Goal: Task Accomplishment & Management: Manage account settings

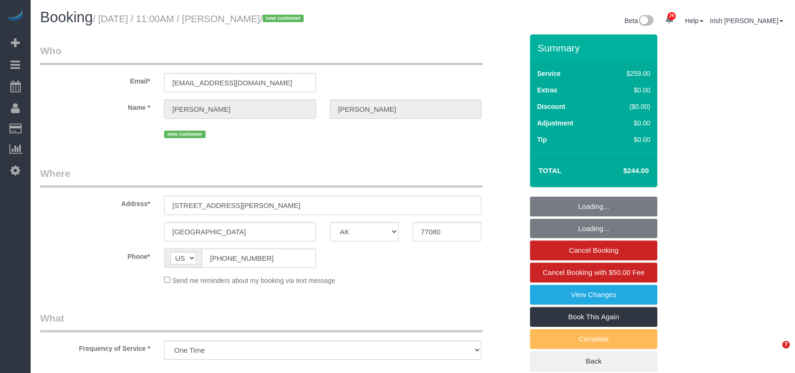
select select "[GEOGRAPHIC_DATA]"
select select "string:fspay-367614e5-fc39-4187-9f60-78c602dfa40d"
select select "object:1345"
select select "3"
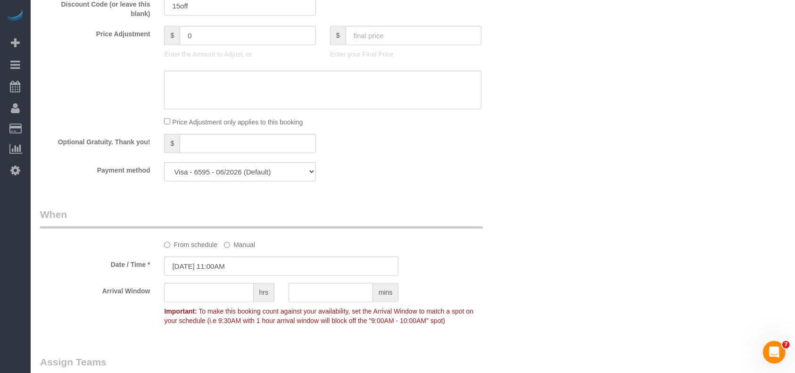
scroll to position [817, 0]
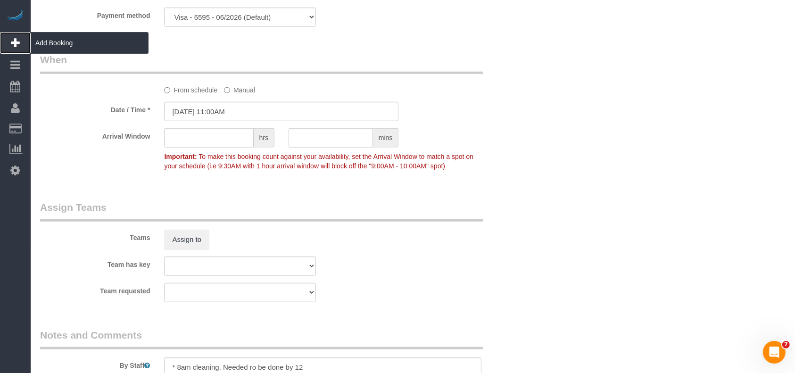
click at [63, 40] on span "Add Booking" at bounding box center [90, 43] width 118 height 22
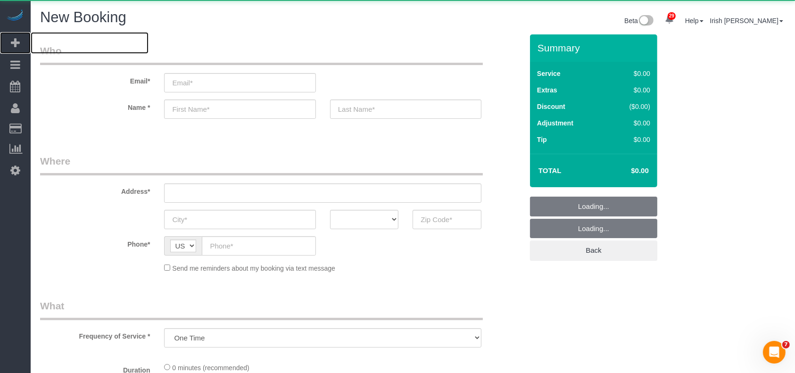
select select "object:1676"
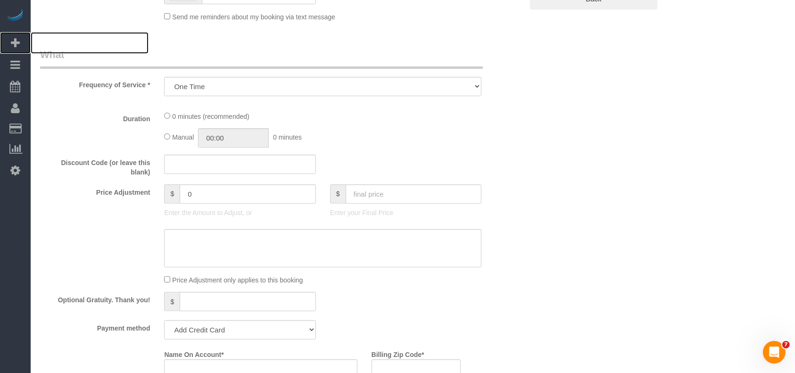
select select "3"
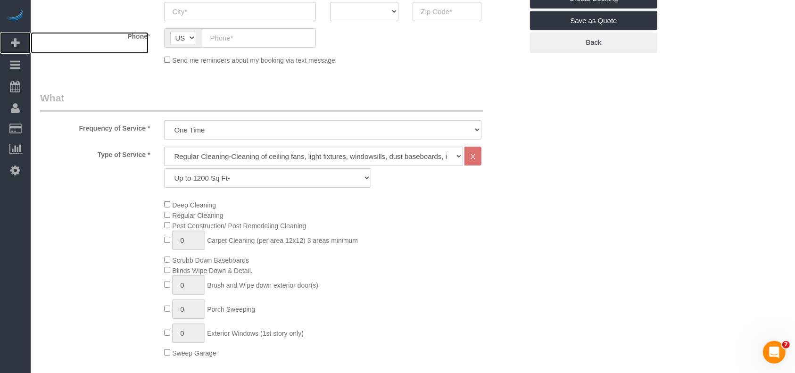
scroll to position [189, 0]
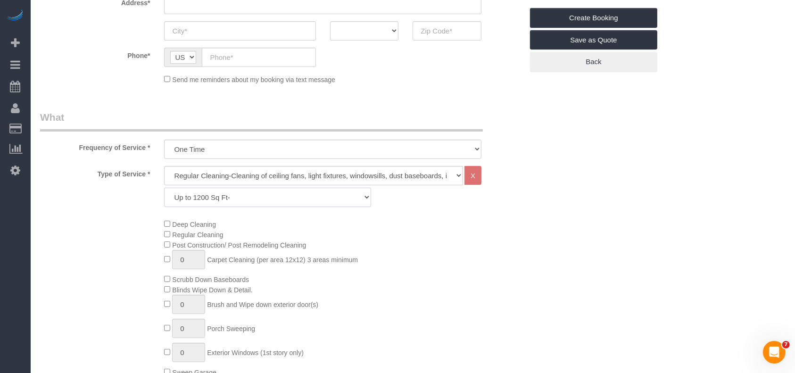
click at [272, 195] on select "Up to 1200 Sq Ft- [DATE]-[DATE] Sq Ft [DATE]-[DATE] Sq Ft [DATE]-[DATE] Sq Ft […" at bounding box center [267, 197] width 207 height 19
select select "67"
click at [164, 188] on select "Up to 1200 Sq Ft- [DATE]-[DATE] Sq Ft [DATE]-[DATE] Sq Ft [DATE]-[DATE] Sq Ft […" at bounding box center [267, 197] width 207 height 19
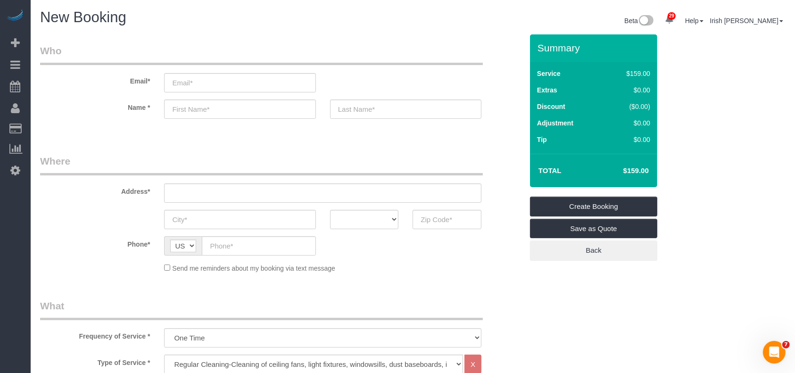
scroll to position [0, 0]
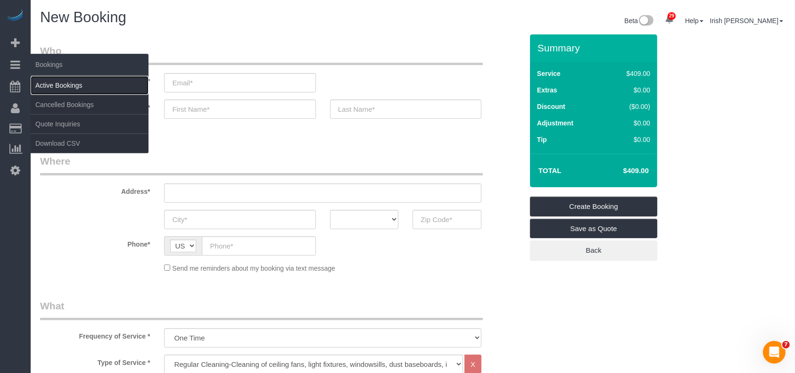
click at [63, 82] on link "Active Bookings" at bounding box center [90, 85] width 118 height 19
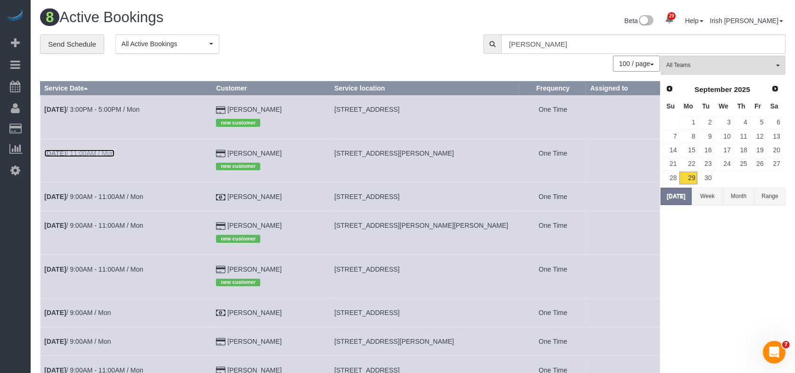
click at [106, 154] on link "[DATE] 11:00AM / Mon" at bounding box center [79, 154] width 70 height 8
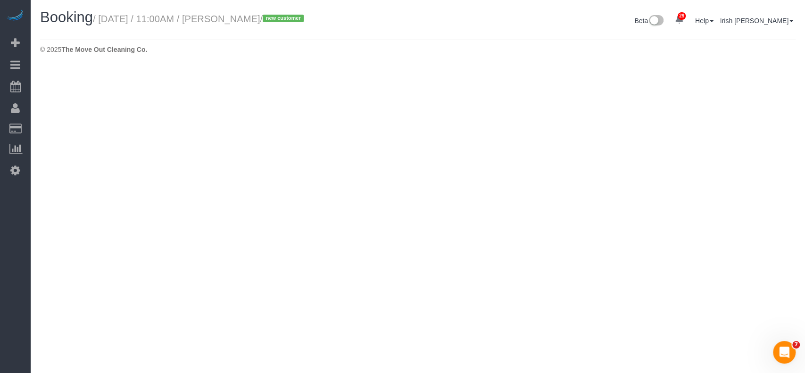
select select "[GEOGRAPHIC_DATA]"
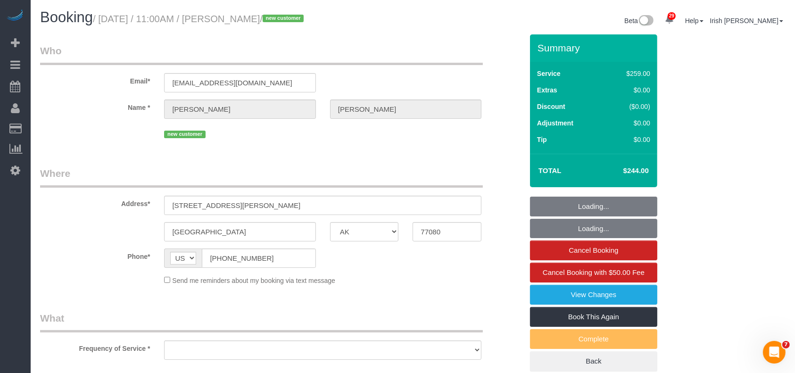
select select "string:fspay-367614e5-fc39-4187-9f60-78c602dfa40d"
select select "object:2553"
select select "3"
select select "object:2615"
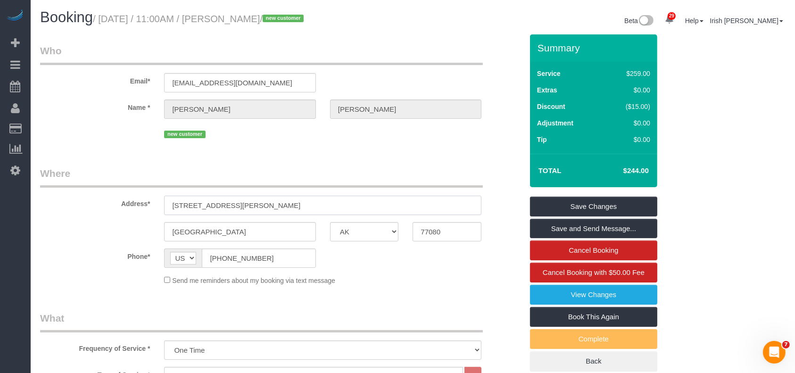
drag, startPoint x: 249, startPoint y: 202, endPoint x: 136, endPoint y: 209, distance: 113.5
click at [136, 209] on div "Address* [STREET_ADDRESS][PERSON_NAME]" at bounding box center [281, 191] width 497 height 49
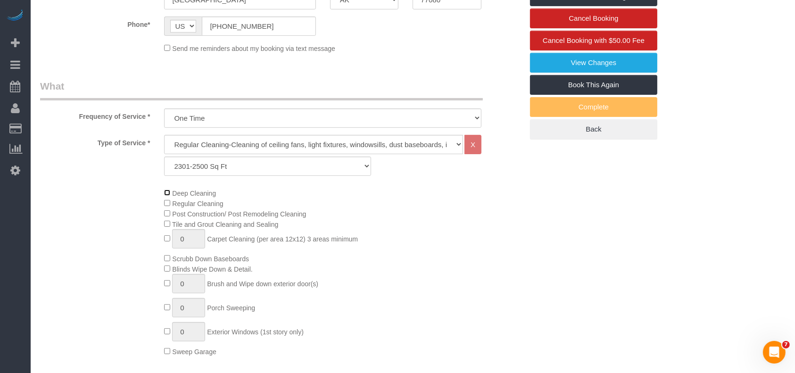
scroll to position [251, 0]
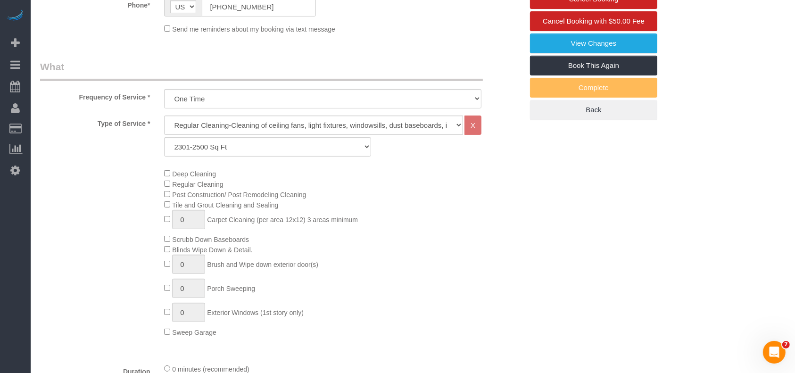
click at [164, 172] on div "Deep Cleaning Regular Cleaning Post Construction/ Post Remodeling Cleaning Tile…" at bounding box center [343, 252] width 373 height 169
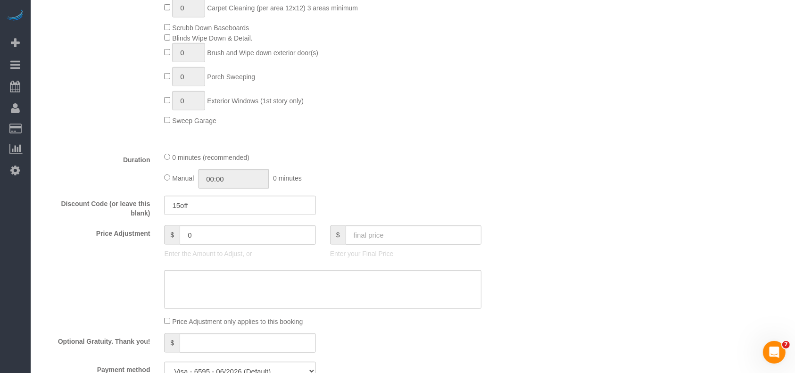
scroll to position [566, 0]
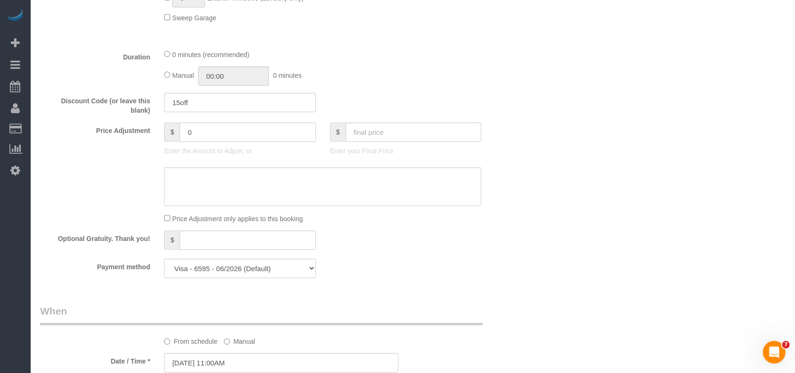
drag, startPoint x: 203, startPoint y: 136, endPoint x: 167, endPoint y: 136, distance: 36.3
click at [167, 136] on div "$ 0" at bounding box center [239, 132] width 151 height 19
drag, startPoint x: 178, startPoint y: 133, endPoint x: 151, endPoint y: 133, distance: 26.4
click at [151, 133] on div "Price Adjustment $ 70 Enter the Amount to Adjust, or $ Enter your Final Price" at bounding box center [281, 142] width 497 height 38
type input "70"
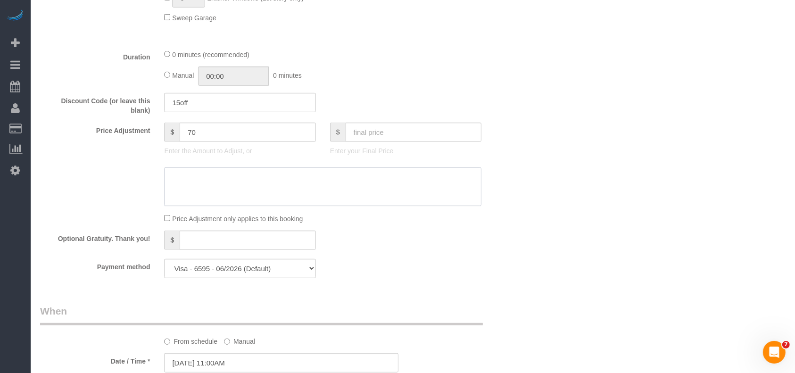
click at [246, 191] on textarea at bounding box center [322, 186] width 317 height 39
paste textarea "70"
click at [172, 179] on textarea at bounding box center [322, 186] width 317 height 39
drag, startPoint x: 217, startPoint y: 186, endPoint x: 113, endPoint y: 179, distance: 104.5
click at [113, 179] on div at bounding box center [281, 186] width 497 height 39
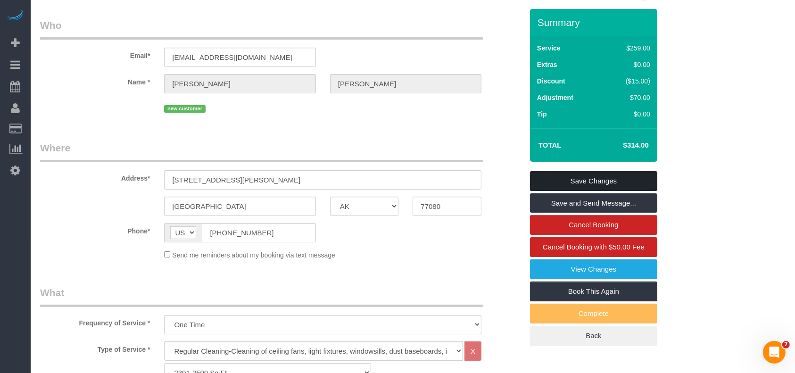
scroll to position [0, 0]
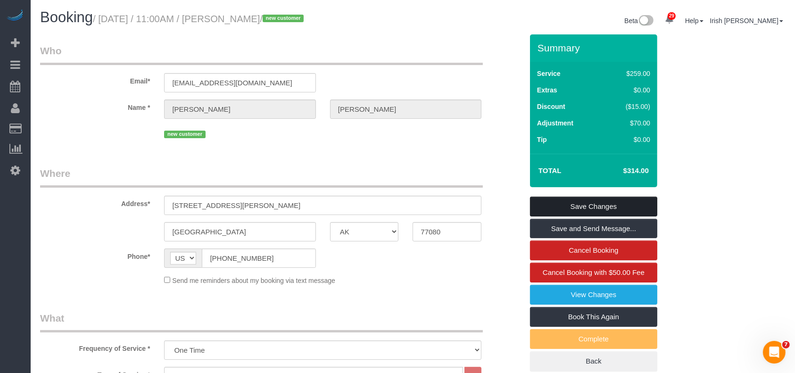
type textarea "$70 deep"
click at [593, 206] on link "Save Changes" at bounding box center [593, 207] width 127 height 20
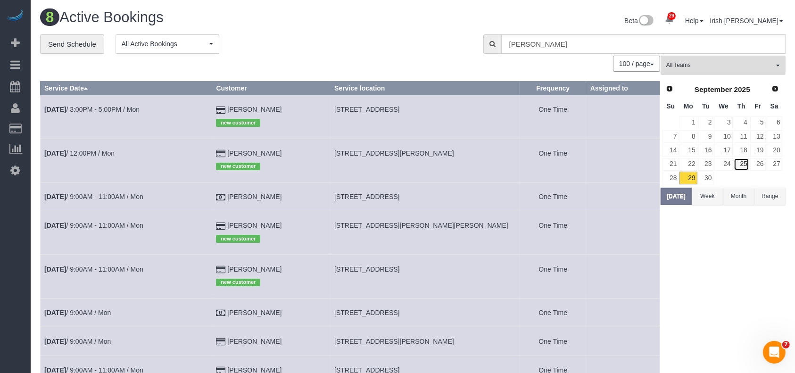
click at [744, 161] on link "25" at bounding box center [742, 164] width 16 height 13
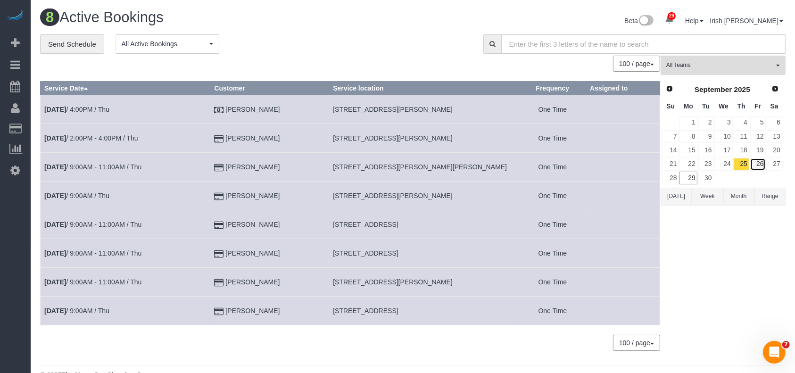
click at [763, 163] on link "26" at bounding box center [759, 164] width 16 height 13
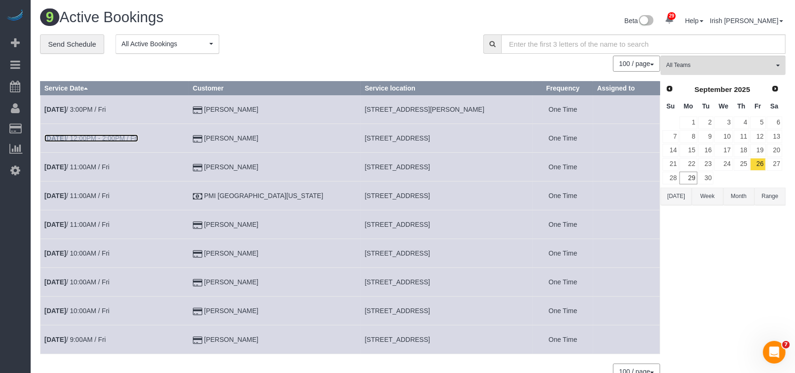
click at [90, 135] on link "[DATE] 12:00PM - 2:00PM / Fri" at bounding box center [91, 138] width 94 height 8
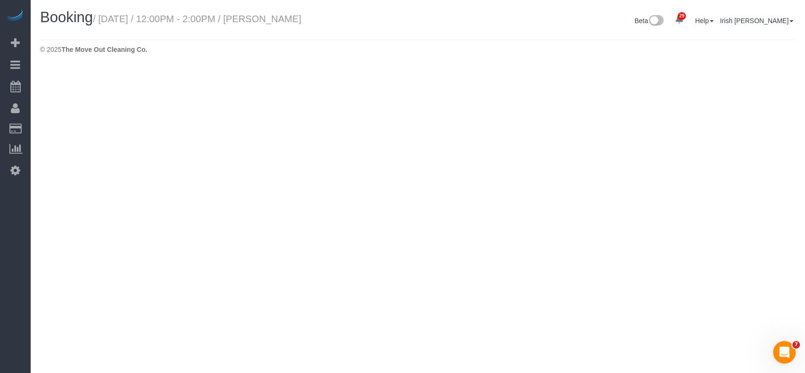
select select "[GEOGRAPHIC_DATA]"
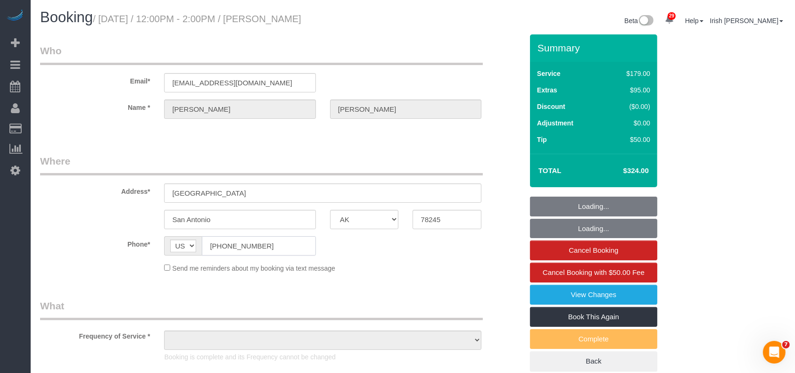
drag, startPoint x: 271, startPoint y: 247, endPoint x: 352, endPoint y: 4, distance: 256.6
click at [185, 247] on div "AF AL DZ AD AO AI AQ AG AR AM AW AU AT AZ BS BH BD BB BY BE BZ BJ BM BT BO BA B…" at bounding box center [239, 245] width 151 height 19
select select "string:fspay-6478fbe9-aea0-43f7-a351-7aa159f22747"
select select "3"
select select "spot43"
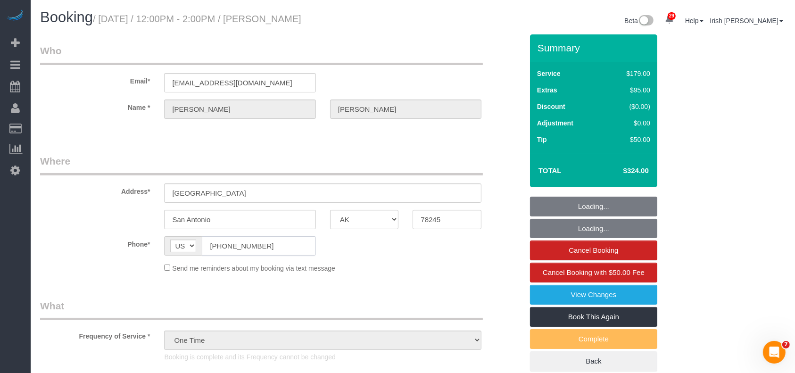
select select "object:3363"
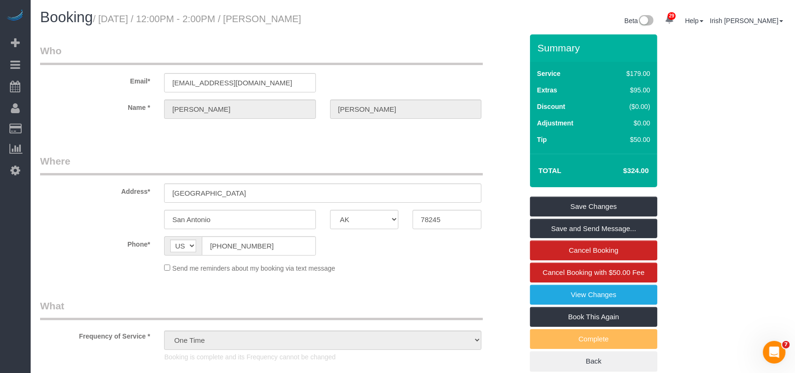
click at [294, 112] on div "Name * [PERSON_NAME]" at bounding box center [281, 109] width 497 height 19
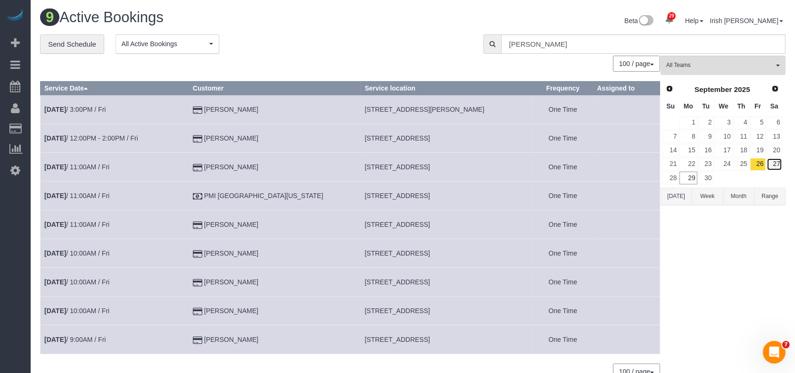
click at [777, 164] on link "27" at bounding box center [775, 164] width 16 height 13
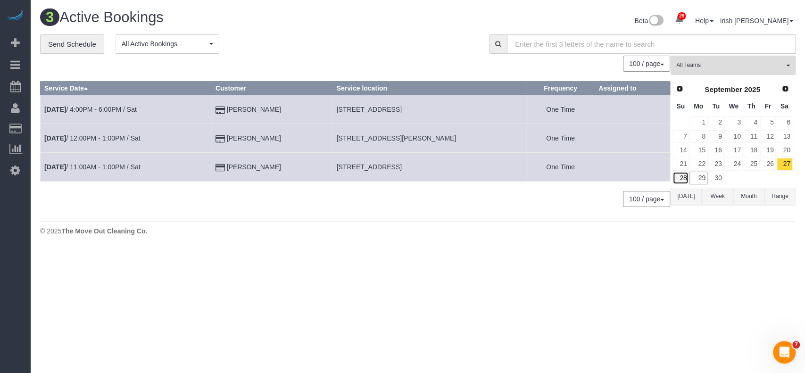
click at [682, 177] on link "28" at bounding box center [681, 178] width 16 height 13
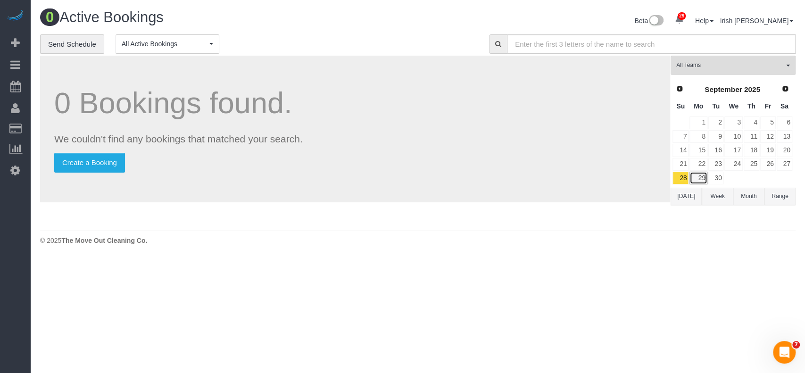
click at [708, 176] on tr "28 29 30" at bounding box center [732, 178] width 121 height 14
click at [694, 177] on link "29" at bounding box center [698, 178] width 17 height 13
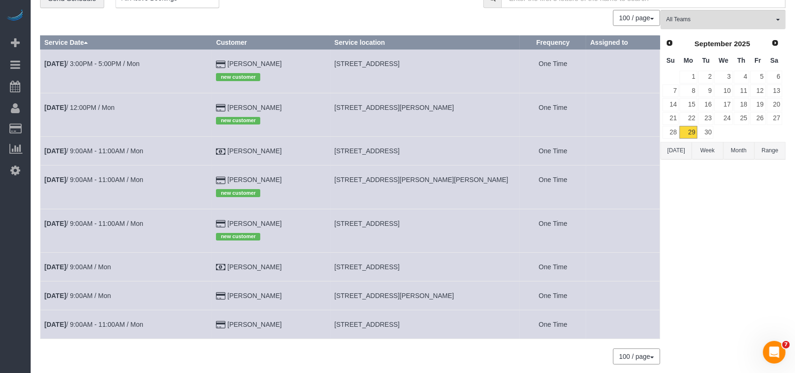
scroll to position [63, 0]
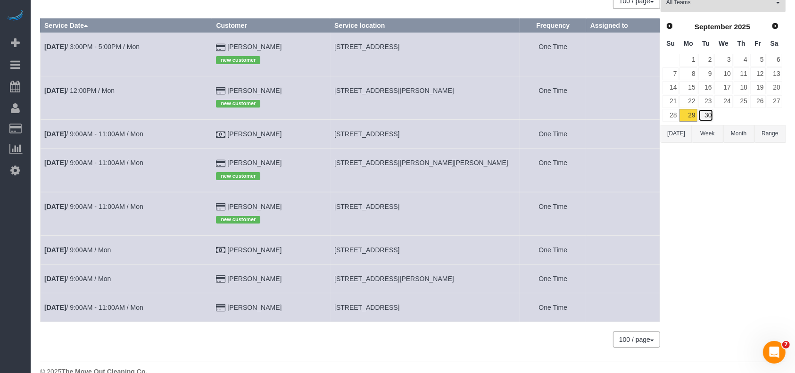
click at [712, 112] on link "30" at bounding box center [707, 115] width 16 height 13
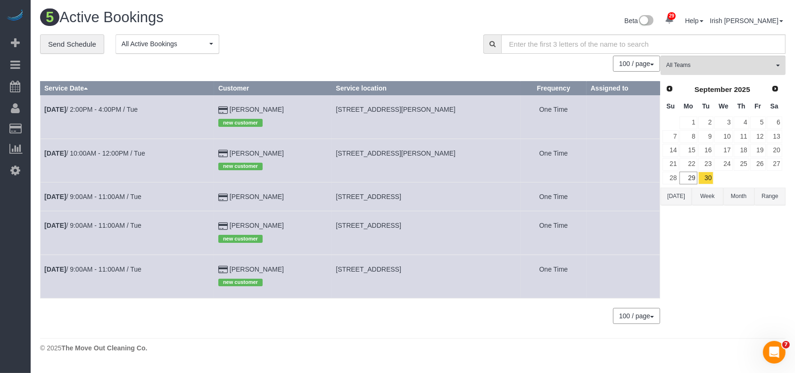
scroll to position [0, 0]
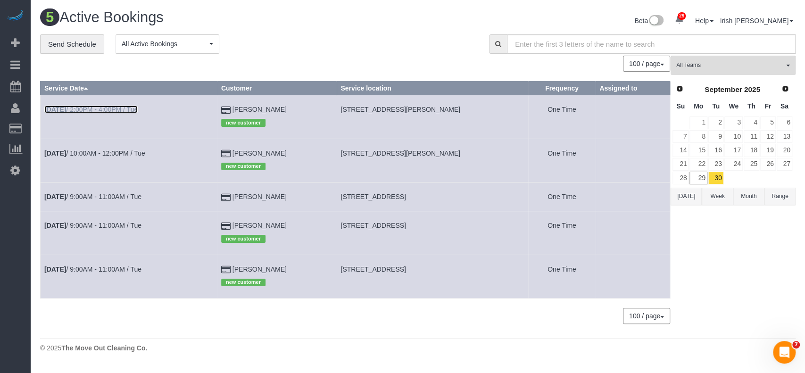
click at [95, 106] on link "[DATE] 2:00PM - 4:00PM / Tue" at bounding box center [90, 110] width 93 height 8
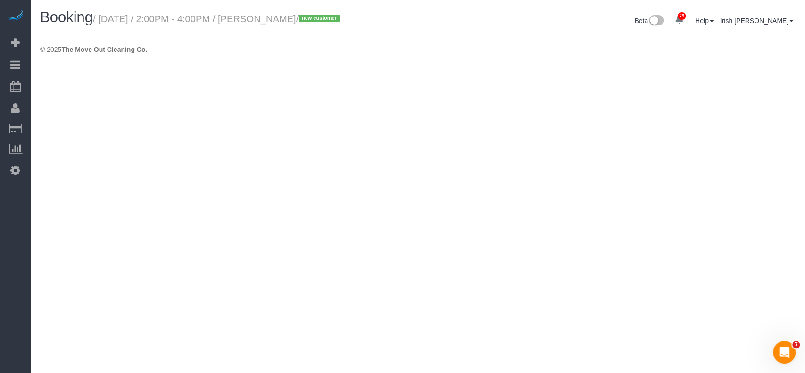
select select "[GEOGRAPHIC_DATA]"
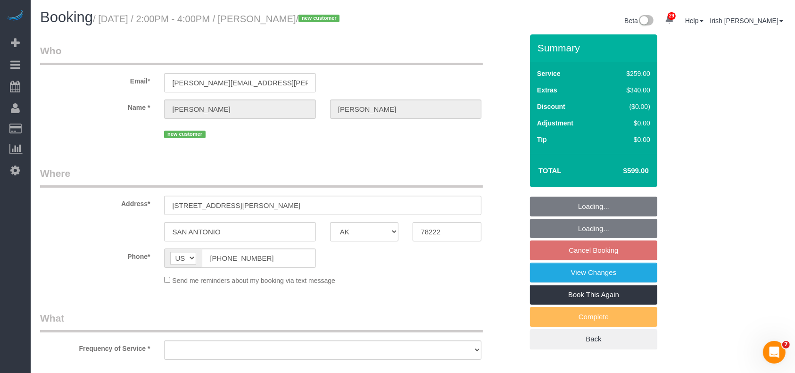
select select "object:4059"
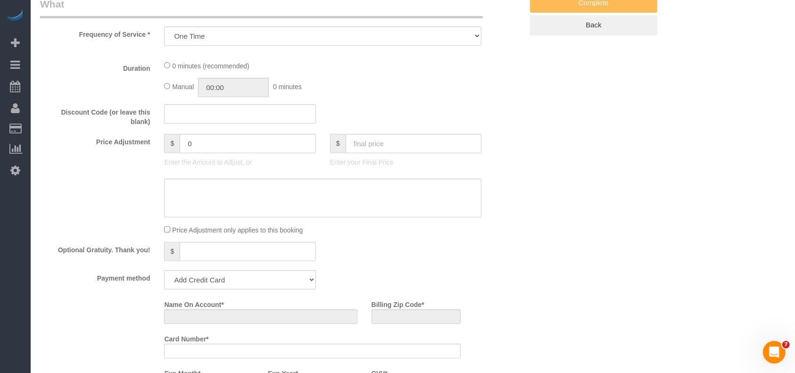
select select "string:fspay-ceb08b2b-36ba-4fc8-99c8-cd9814410533"
select select "spot55"
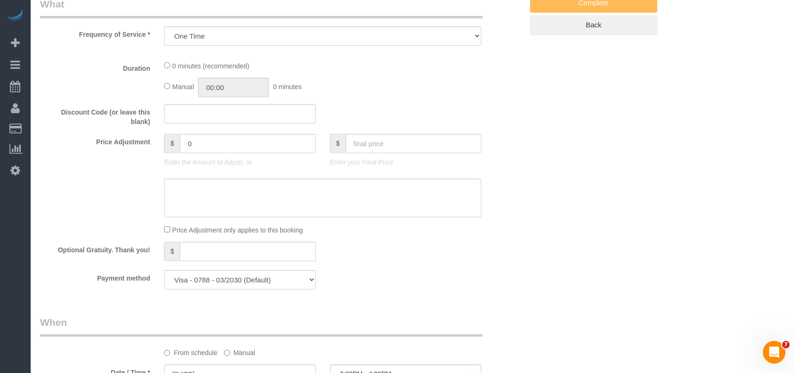
select select "object:4137"
select select "3"
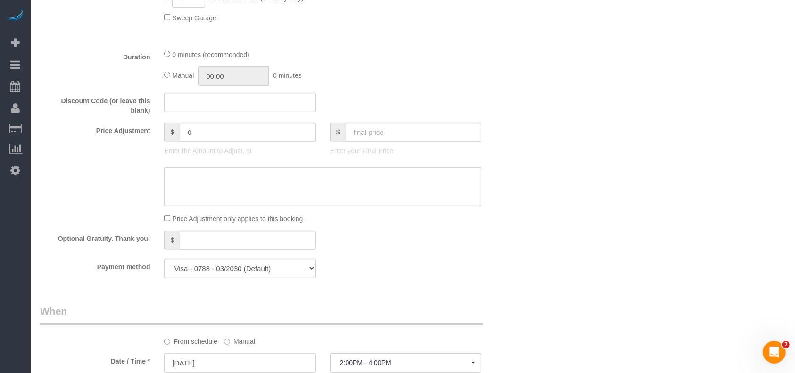
scroll to position [692, 0]
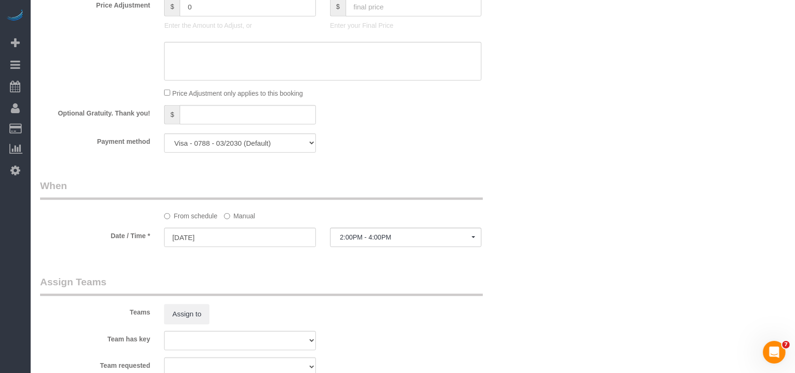
drag, startPoint x: 237, startPoint y: 214, endPoint x: 236, endPoint y: 227, distance: 13.2
click at [237, 215] on label "Manual" at bounding box center [239, 214] width 31 height 13
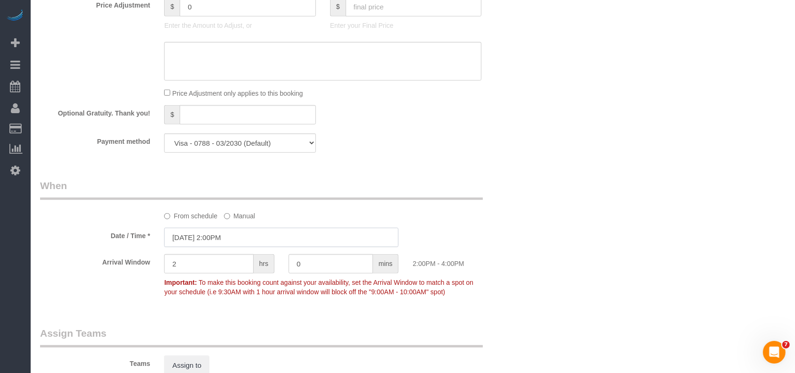
click at [233, 242] on input "[DATE] 2:00PM" at bounding box center [281, 237] width 234 height 19
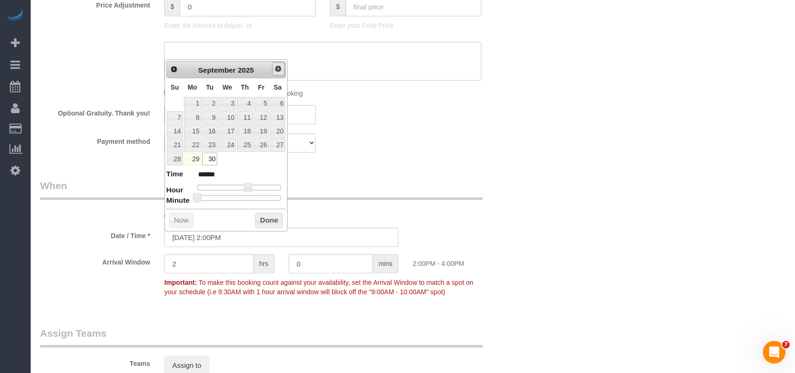
click at [279, 69] on span "Next" at bounding box center [279, 69] width 8 height 8
click at [249, 100] on link "2" at bounding box center [245, 103] width 16 height 13
type input "[DATE] 2:00PM"
click at [268, 217] on button "Done" at bounding box center [269, 220] width 28 height 15
click at [430, 229] on sui-booking-spot "From schedule Manual Date / Time * [DATE] 2:00PM Arrival Window 2 hrs 0 mins 2:…" at bounding box center [281, 240] width 483 height 122
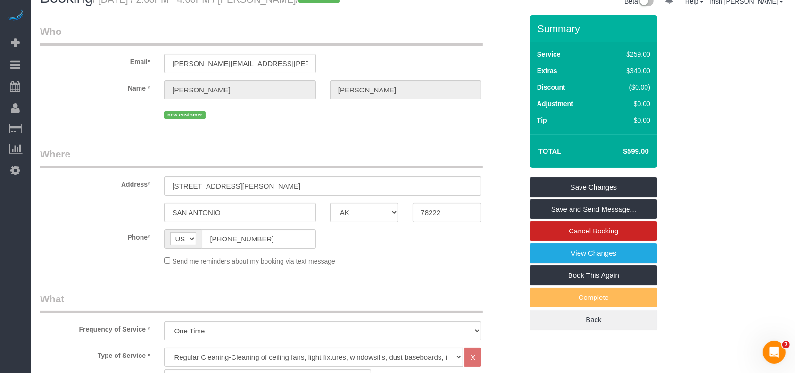
scroll to position [0, 0]
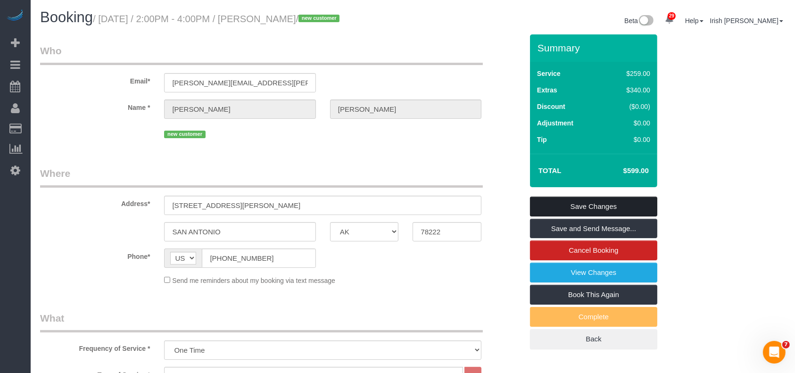
click at [575, 197] on link "Save Changes" at bounding box center [593, 207] width 127 height 20
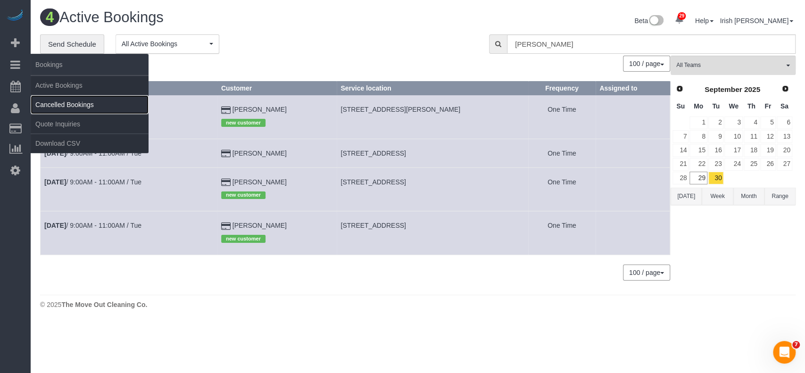
click at [60, 105] on link "Cancelled Bookings" at bounding box center [90, 104] width 118 height 19
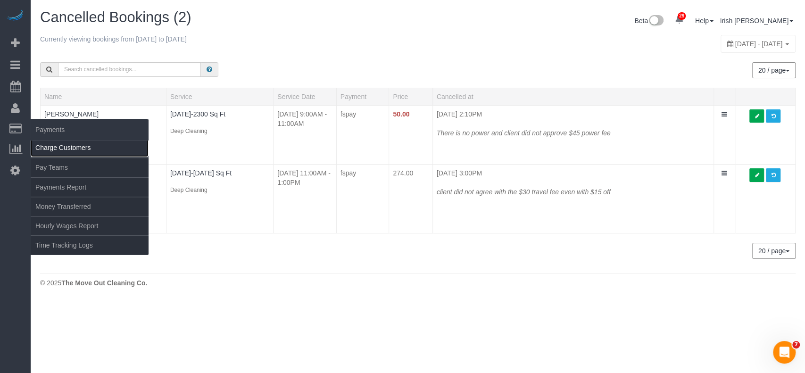
click at [53, 149] on link "Charge Customers" at bounding box center [90, 147] width 118 height 19
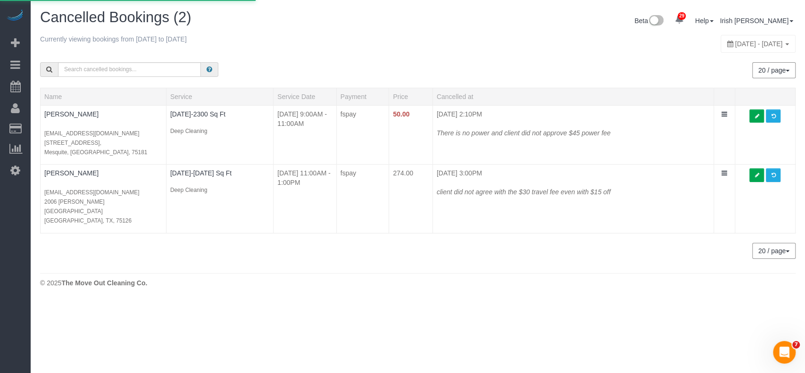
select select
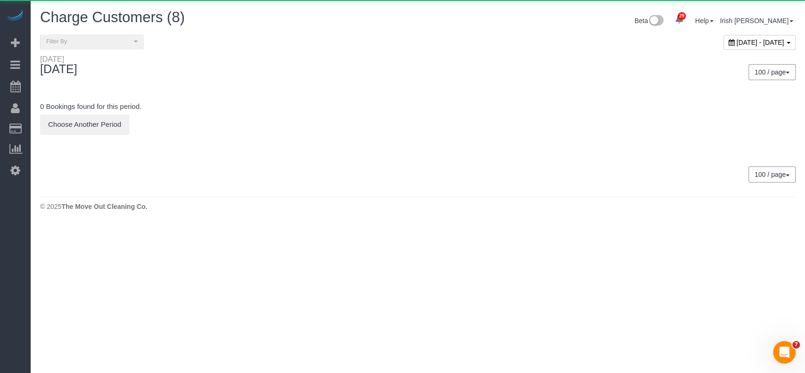
click at [737, 41] on span "[DATE] - [DATE]" at bounding box center [761, 43] width 48 height 8
type input "**********"
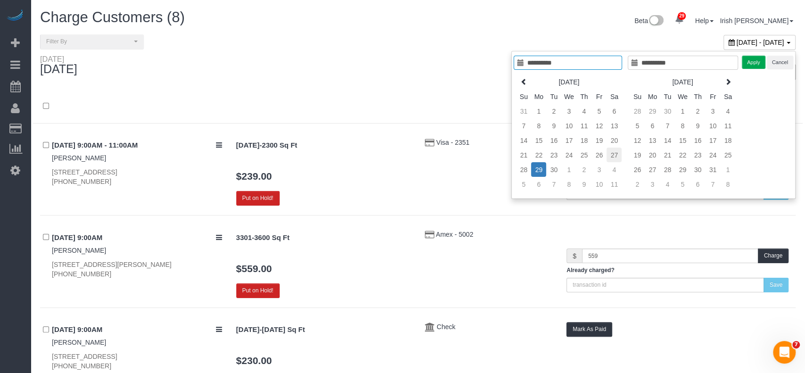
type input "**********"
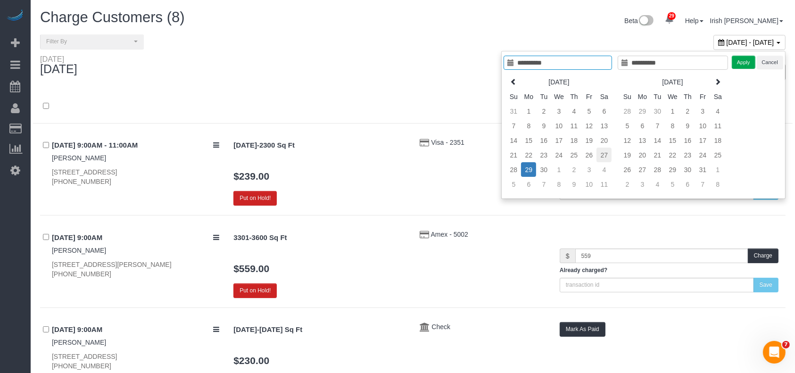
click at [610, 154] on td "27" at bounding box center [604, 155] width 15 height 15
type input "**********"
click at [743, 58] on button "Apply" at bounding box center [745, 63] width 24 height 14
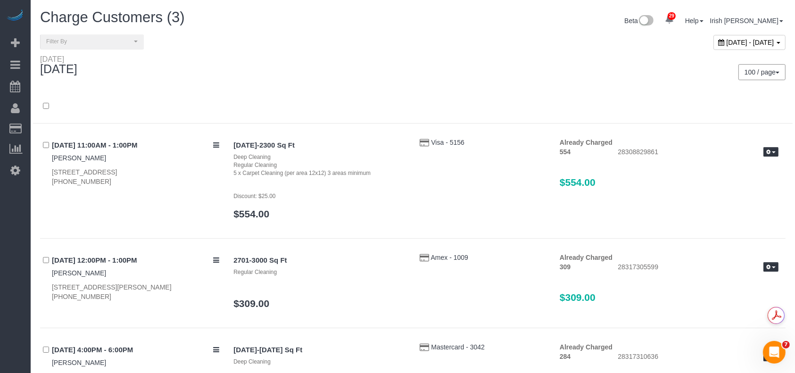
click at [727, 40] on span "[DATE] - [DATE]" at bounding box center [751, 43] width 48 height 8
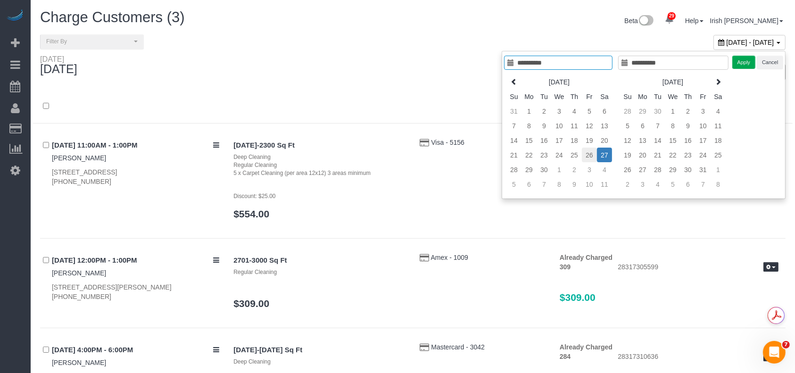
type input "**********"
click at [589, 152] on td "26" at bounding box center [589, 155] width 15 height 15
type input "**********"
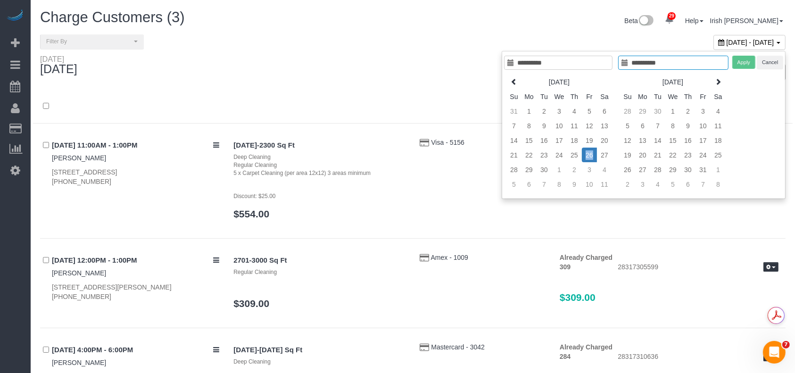
click at [589, 152] on td "26" at bounding box center [589, 155] width 15 height 15
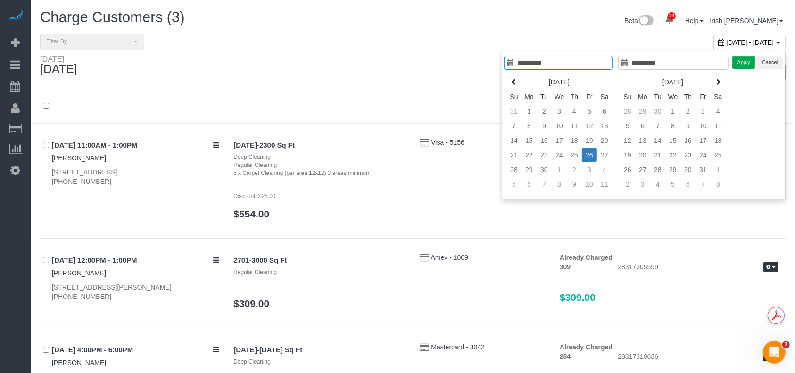
type input "**********"
click at [738, 62] on button "Apply" at bounding box center [745, 63] width 24 height 14
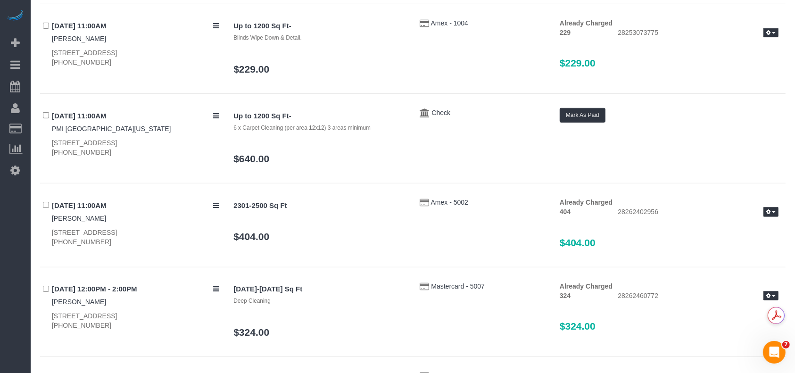
scroll to position [692, 0]
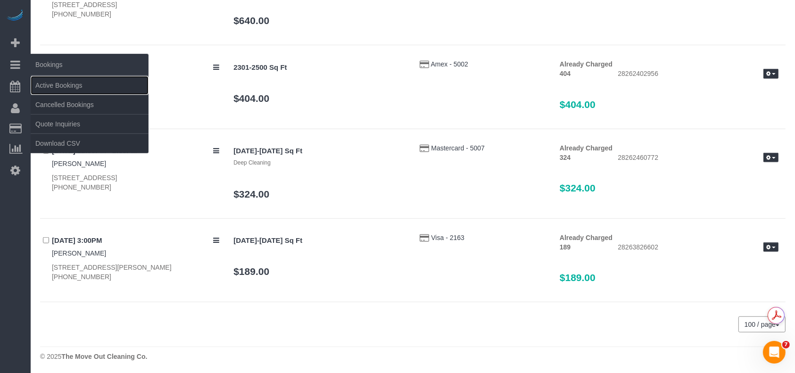
drag, startPoint x: 64, startPoint y: 83, endPoint x: 63, endPoint y: 74, distance: 8.5
click at [64, 84] on link "Active Bookings" at bounding box center [90, 85] width 118 height 19
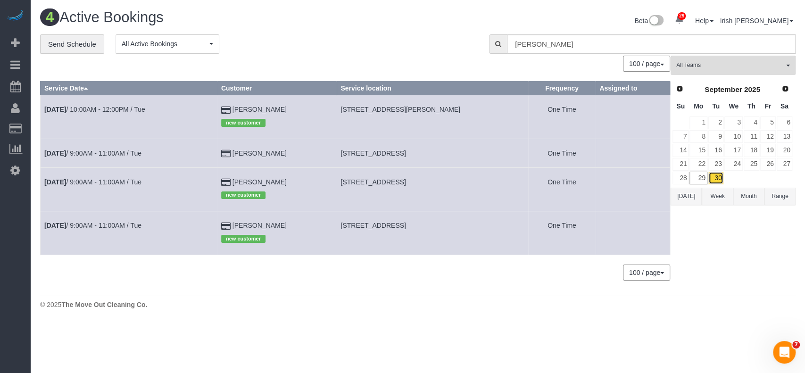
click at [717, 175] on link "30" at bounding box center [717, 178] width 16 height 13
drag, startPoint x: 299, startPoint y: 222, endPoint x: 226, endPoint y: 226, distance: 72.8
click at [226, 226] on tr "[DATE] 9:00AM - 11:00AM / Tue [PERSON_NAME] new customer [STREET_ADDRESS] One T…" at bounding box center [356, 232] width 630 height 43
copy tr "[PERSON_NAME]"
click at [90, 227] on link "[DATE] 9:00AM - 11:00AM / Tue" at bounding box center [92, 226] width 97 height 8
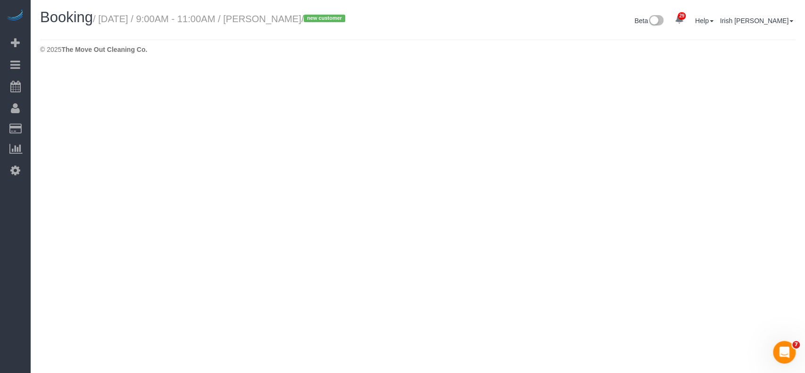
select select "[GEOGRAPHIC_DATA]"
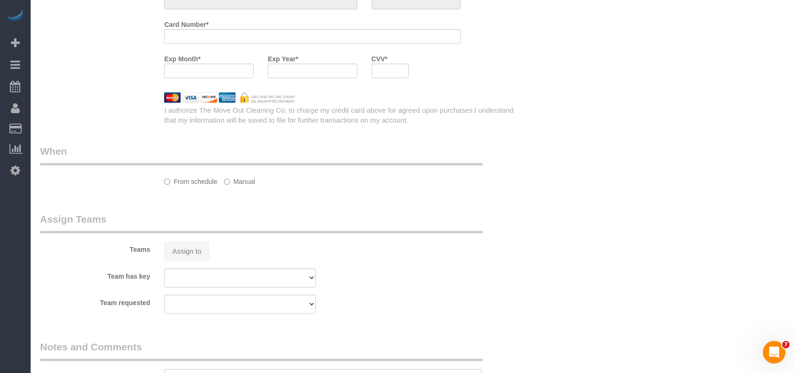
select select "object:6123"
select select "string:fspay-d31f92fd-95ab-4b56-91b6-857261a3bbb9"
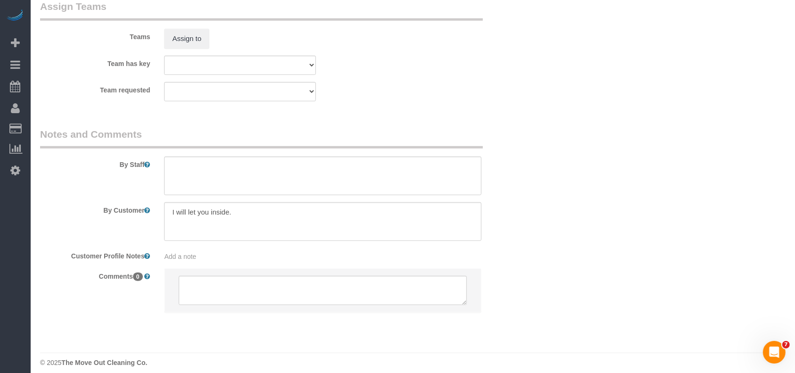
scroll to position [1028, 0]
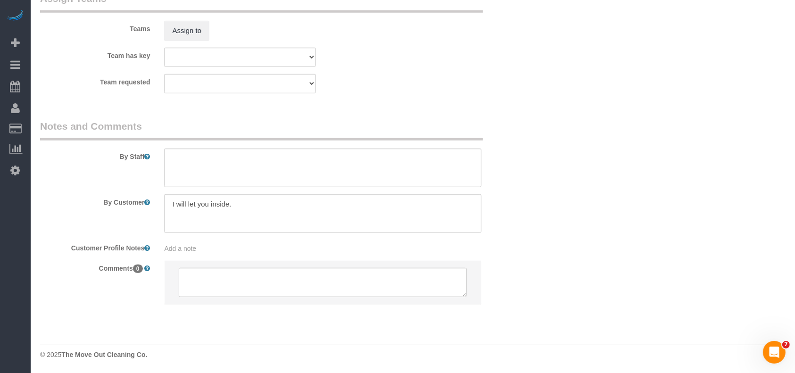
select select "3"
select select "object:6199"
click at [200, 153] on textarea at bounding box center [322, 168] width 317 height 39
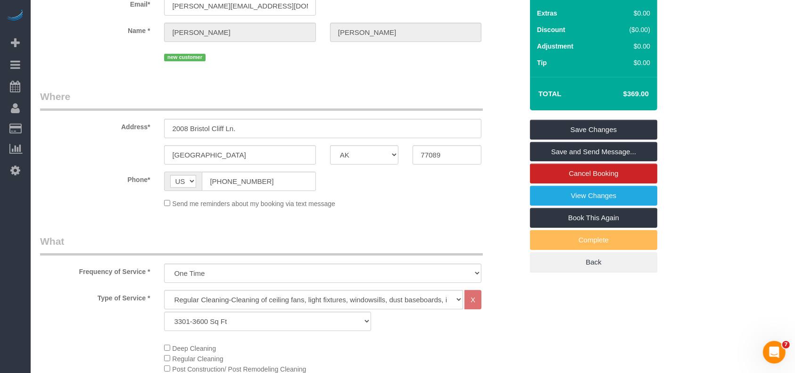
scroll to position [22, 0]
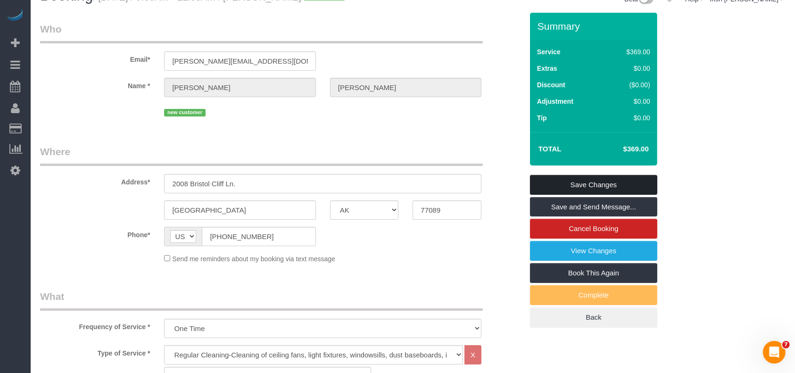
type textarea "* will open at 8-8:30am"
